Goal: Information Seeking & Learning: Learn about a topic

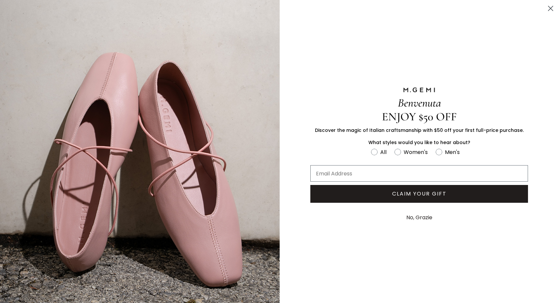
scroll to position [112, 0]
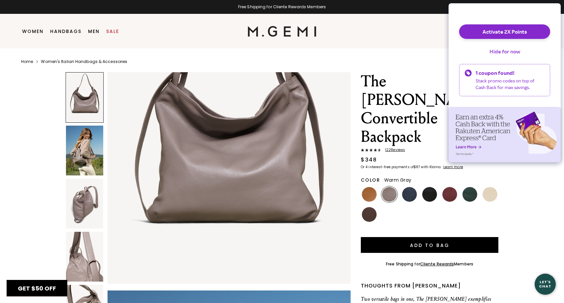
click at [493, 59] on button "Hide for now" at bounding box center [504, 51] width 41 height 15
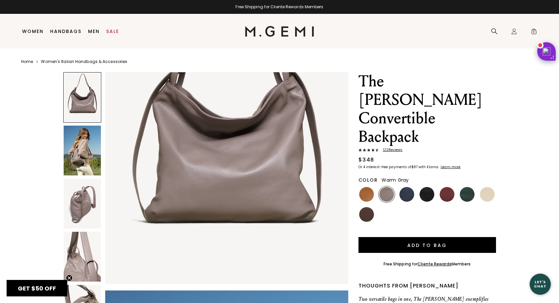
click at [375, 186] on ul at bounding box center [426, 204] width 137 height 36
click at [369, 187] on img at bounding box center [366, 194] width 15 height 15
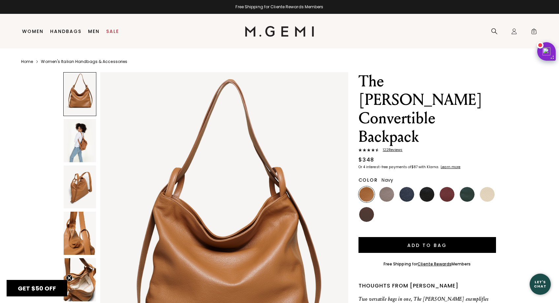
click at [407, 187] on img at bounding box center [406, 194] width 15 height 15
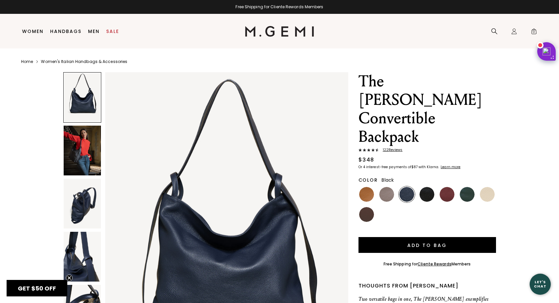
click at [425, 187] on img at bounding box center [426, 194] width 15 height 15
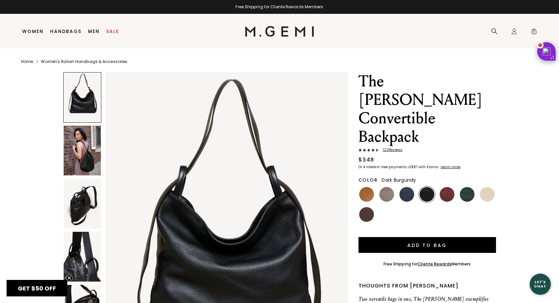
click at [448, 187] on img at bounding box center [446, 194] width 15 height 15
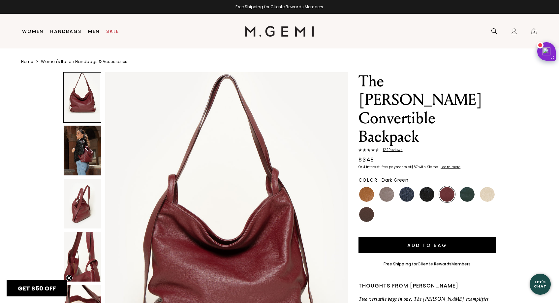
click at [462, 187] on img at bounding box center [466, 194] width 15 height 15
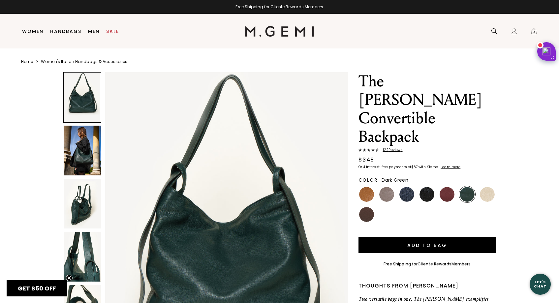
click at [498, 175] on div "The [PERSON_NAME] Convertible Backpack 122 Review s $348 Or 4 interest-free pay…" at bounding box center [279, 269] width 516 height 394
click at [360, 207] on img at bounding box center [366, 214] width 15 height 15
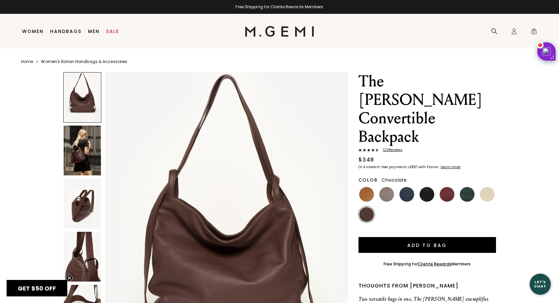
scroll to position [59, 0]
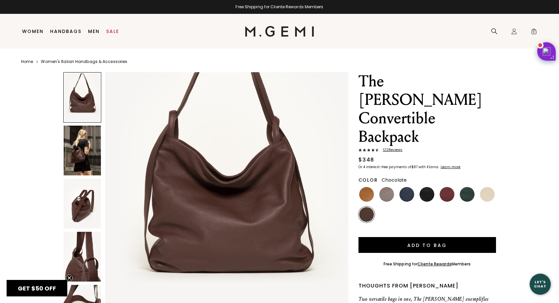
click at [73, 151] on img at bounding box center [82, 151] width 37 height 50
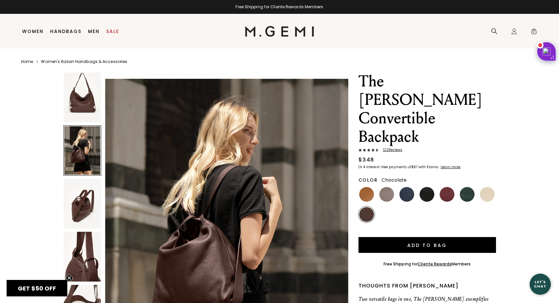
click at [85, 212] on img at bounding box center [82, 204] width 37 height 50
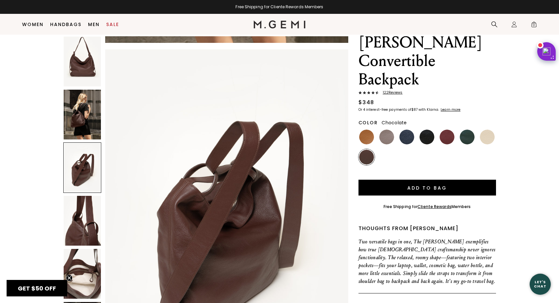
scroll to position [45, 0]
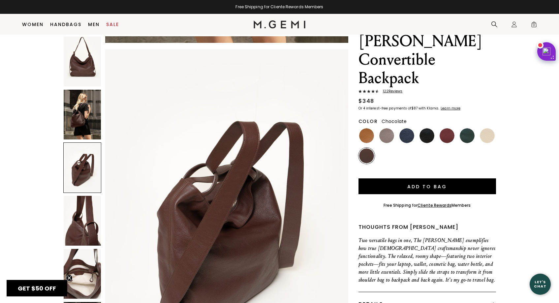
click at [82, 204] on img at bounding box center [82, 221] width 37 height 50
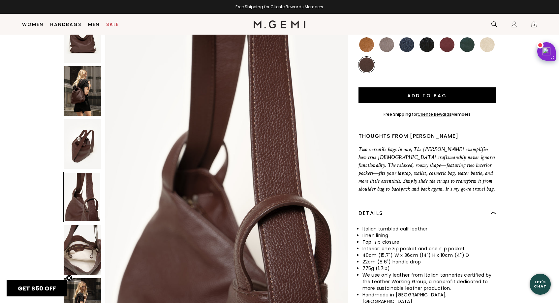
scroll to position [255, 0]
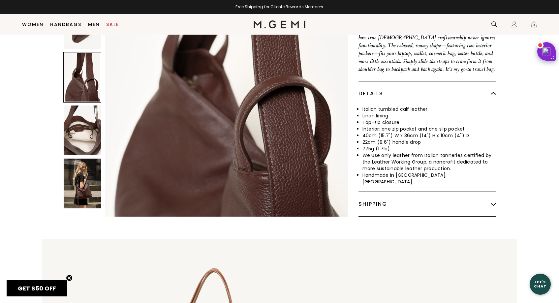
click at [87, 169] on img at bounding box center [82, 184] width 37 height 50
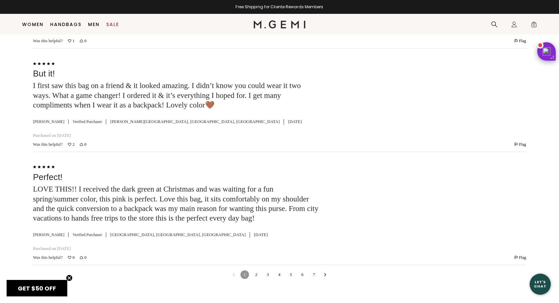
scroll to position [0, 0]
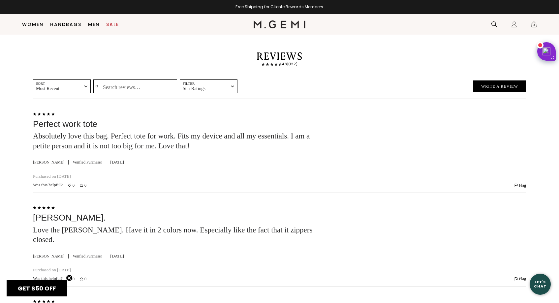
click at [117, 93] on input "Search reviews…" at bounding box center [135, 86] width 84 height 14
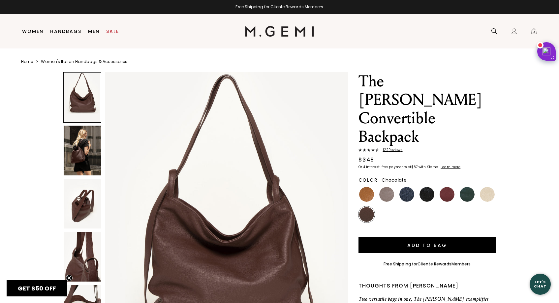
type input "crossbody"
click at [88, 61] on link "Women's Italian Handbags & Accessories" at bounding box center [84, 61] width 86 height 5
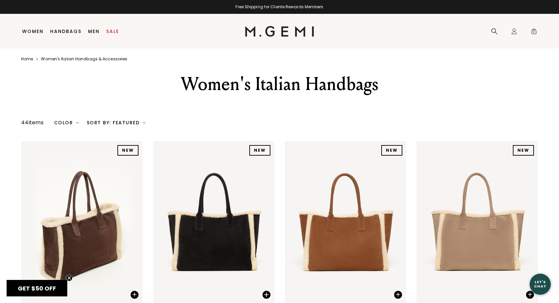
click at [125, 125] on div "Sort By: Featured" at bounding box center [116, 122] width 59 height 5
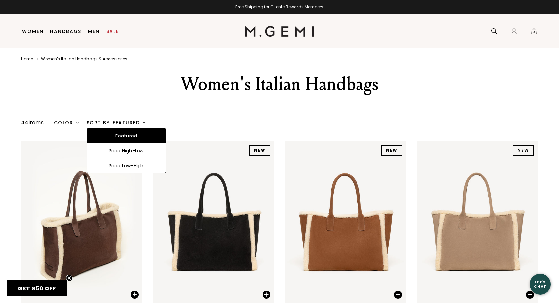
click at [125, 125] on div "Sort By: Featured" at bounding box center [116, 122] width 59 height 5
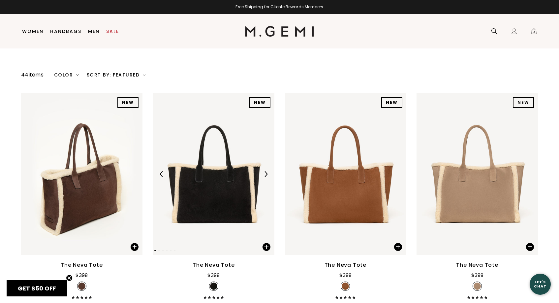
scroll to position [99, 0]
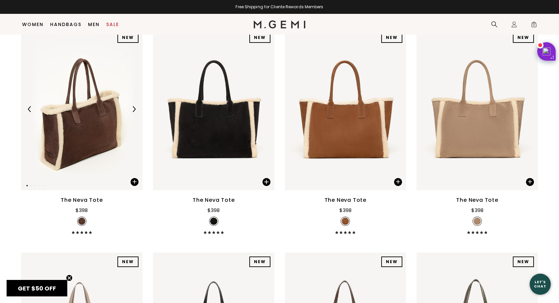
click at [132, 112] on img at bounding box center [134, 109] width 6 height 6
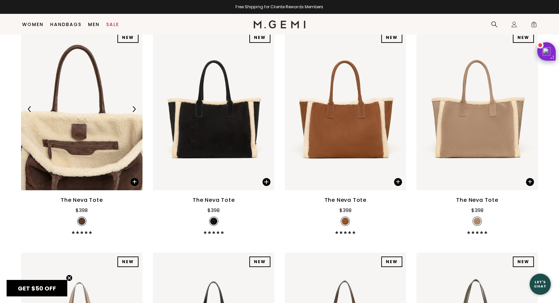
click at [132, 112] on img at bounding box center [134, 109] width 6 height 6
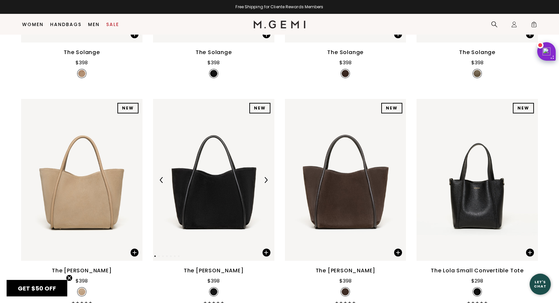
scroll to position [595, 0]
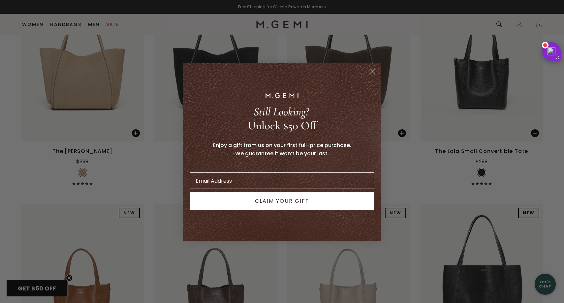
click at [370, 72] on circle "Close dialog" at bounding box center [372, 70] width 11 height 11
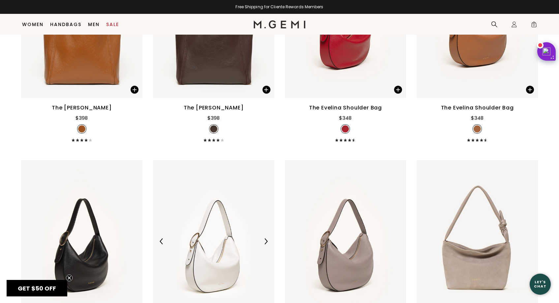
scroll to position [1208, 0]
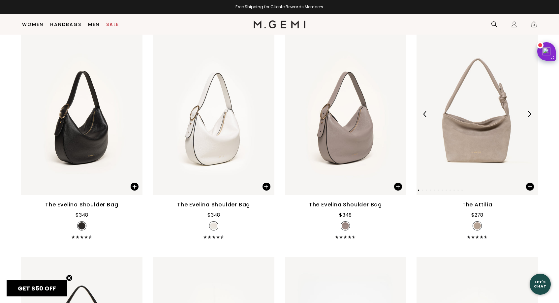
click at [529, 117] on img at bounding box center [529, 114] width 6 height 6
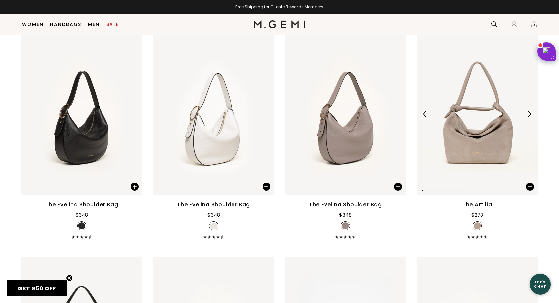
click at [529, 117] on img at bounding box center [529, 114] width 6 height 6
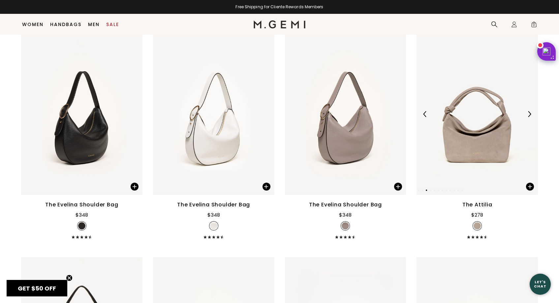
click at [529, 117] on img at bounding box center [529, 114] width 6 height 6
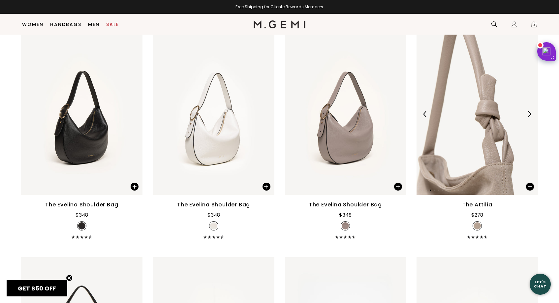
click at [529, 117] on img at bounding box center [529, 114] width 6 height 6
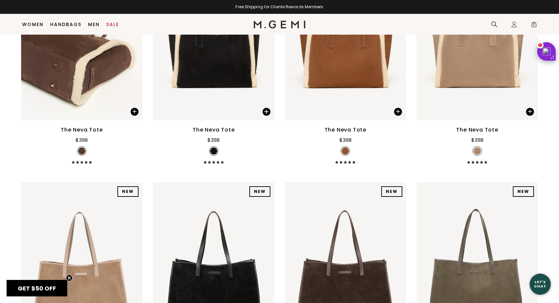
scroll to position [0, 0]
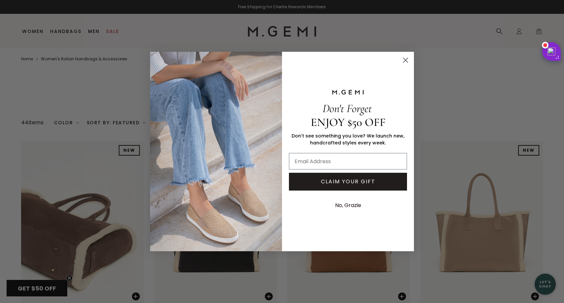
click at [408, 60] on circle "Close dialog" at bounding box center [405, 60] width 11 height 11
